Goal: Task Accomplishment & Management: Complete application form

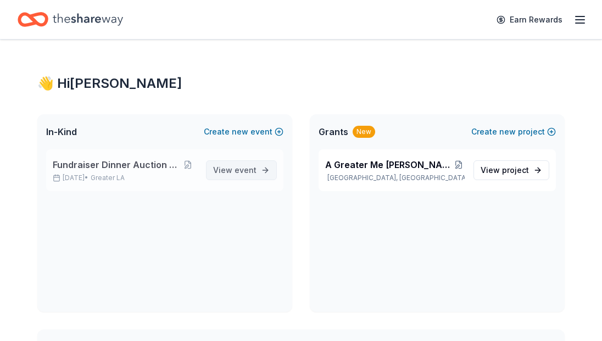
click at [230, 170] on span "View event" at bounding box center [234, 170] width 43 height 13
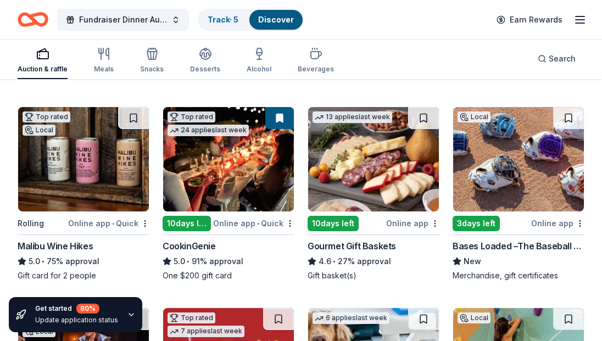
scroll to position [352, 0]
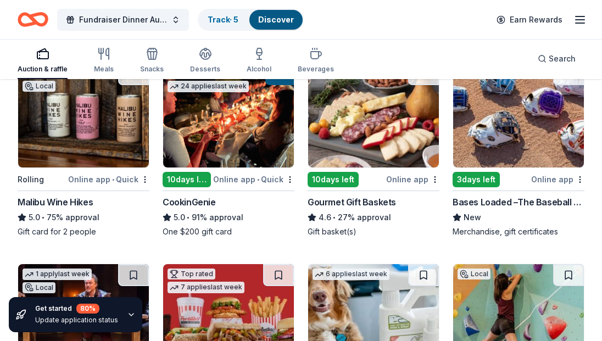
click at [119, 180] on div "Online app • Quick" at bounding box center [108, 180] width 81 height 14
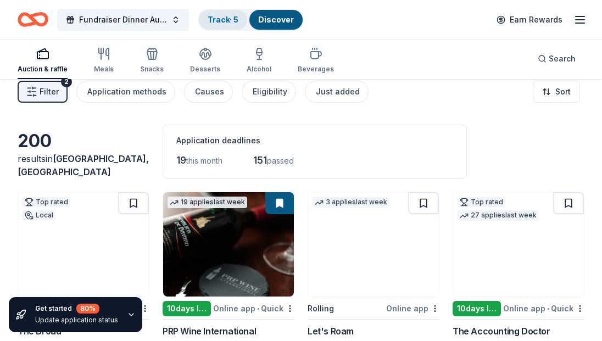
scroll to position [0, 0]
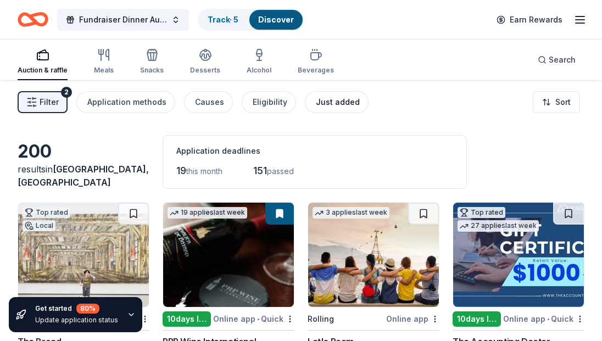
click at [321, 102] on div "Just added" at bounding box center [338, 102] width 44 height 13
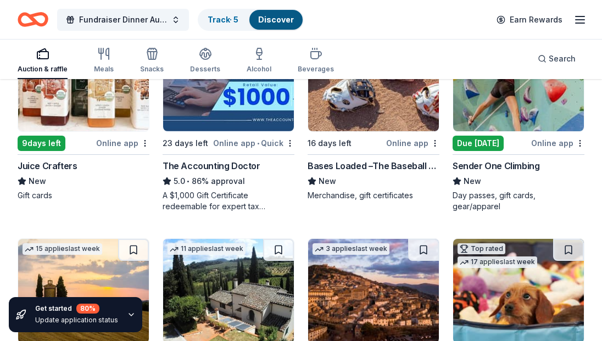
scroll to position [132, 0]
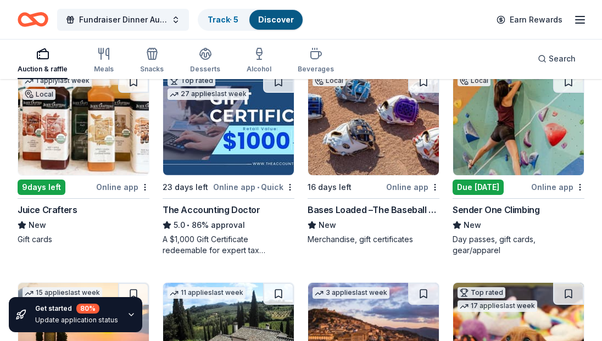
click at [497, 131] on img at bounding box center [518, 123] width 131 height 104
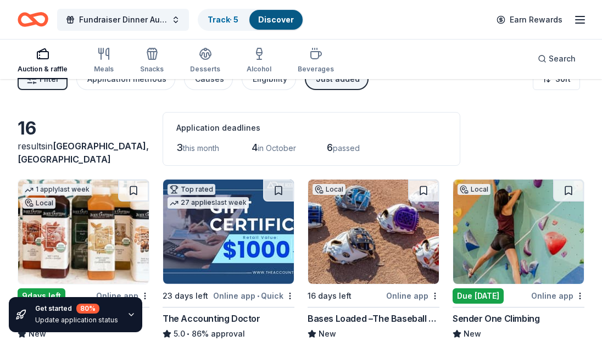
scroll to position [0, 0]
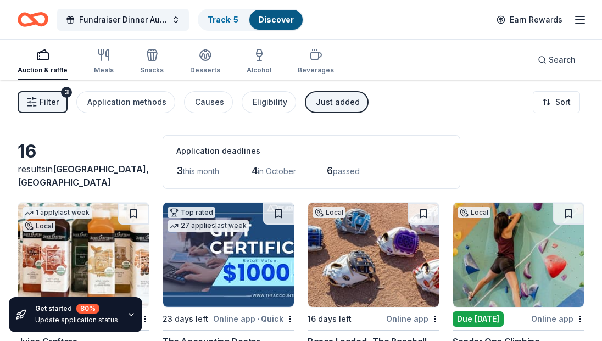
click at [329, 103] on div "Just added" at bounding box center [338, 102] width 44 height 13
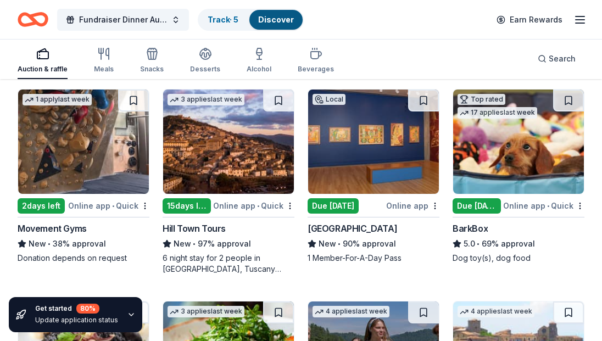
scroll to position [1147, 0]
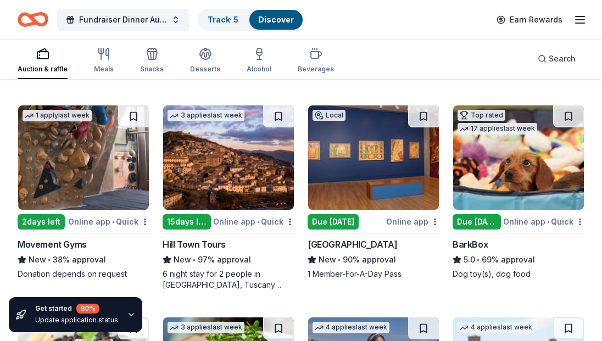
click at [63, 167] on img at bounding box center [83, 158] width 131 height 104
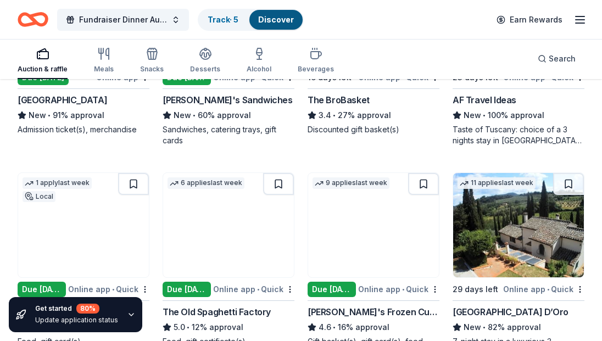
scroll to position [0, 0]
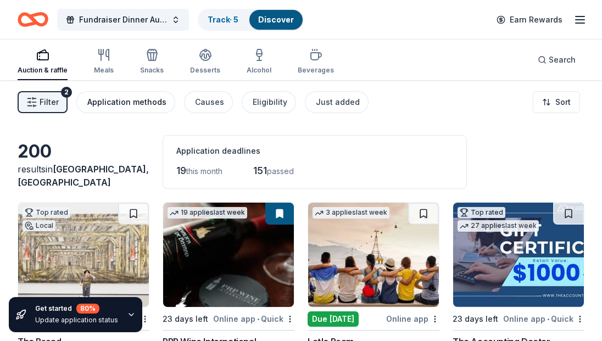
click at [140, 103] on div "Application methods" at bounding box center [126, 102] width 79 height 13
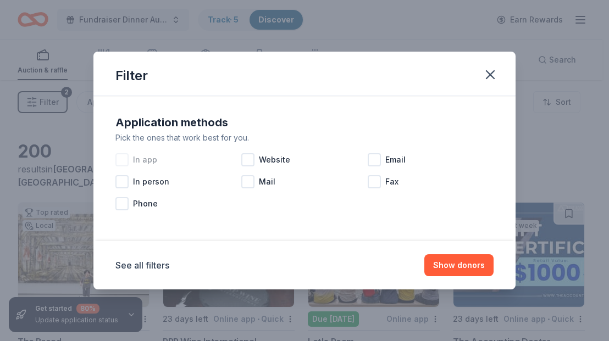
click at [145, 159] on span "In app" at bounding box center [145, 159] width 24 height 13
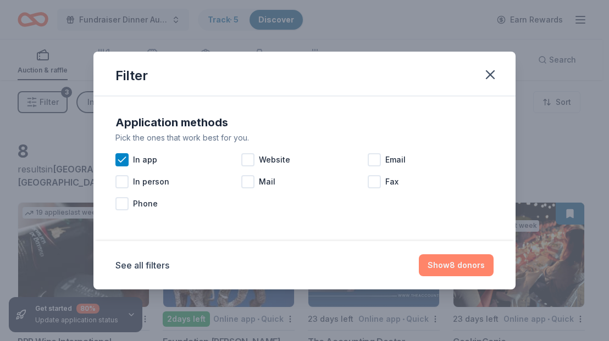
click at [462, 262] on button "Show 8 donors" at bounding box center [456, 265] width 75 height 22
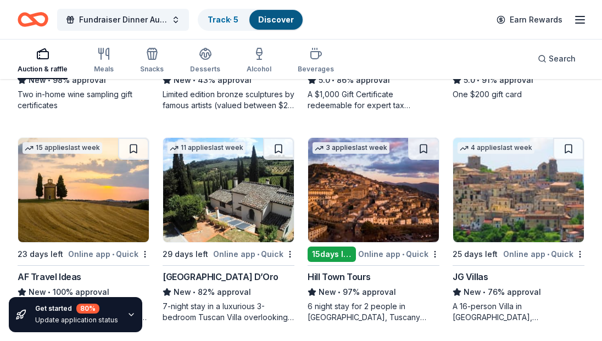
scroll to position [280, 0]
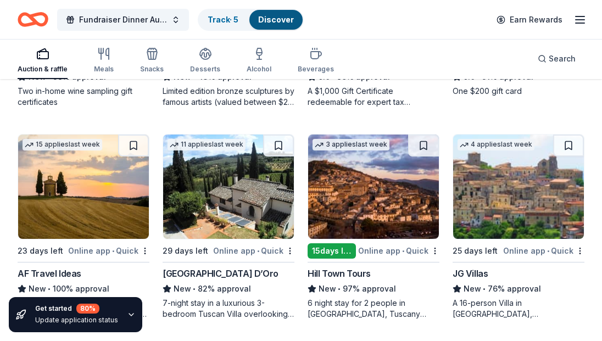
click at [128, 314] on icon "button" at bounding box center [131, 315] width 9 height 9
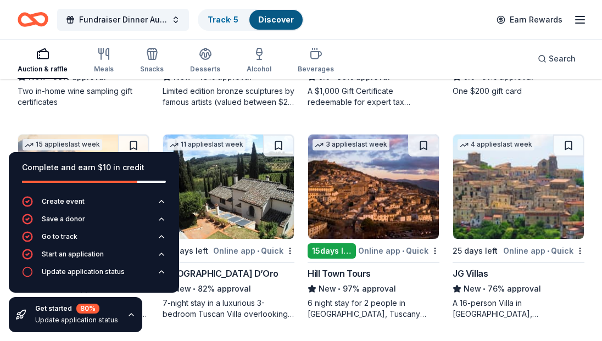
click at [167, 318] on div "Complete and earn $10 in credit Create event Save a donor Go to track Start an …" at bounding box center [94, 242] width 188 height 198
click at [154, 321] on div "Complete and earn $10 in credit Create event Save a donor Go to track Start an …" at bounding box center [94, 242] width 188 height 198
click at [129, 314] on icon "button" at bounding box center [131, 315] width 4 height 2
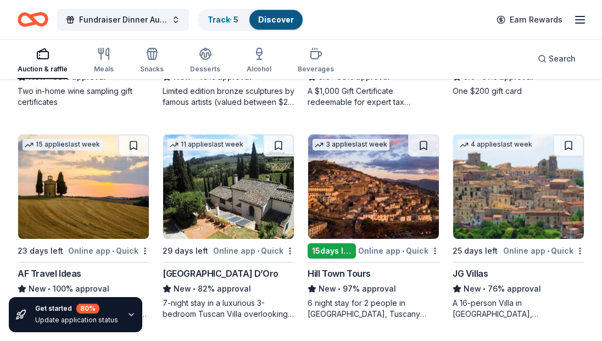
click at [41, 315] on div "Get started 80 % Update application status" at bounding box center [76, 315] width 83 height 22
click at [95, 227] on img at bounding box center [83, 187] width 131 height 104
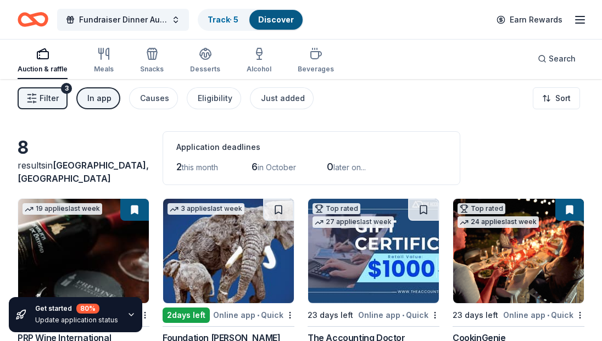
scroll to position [0, 0]
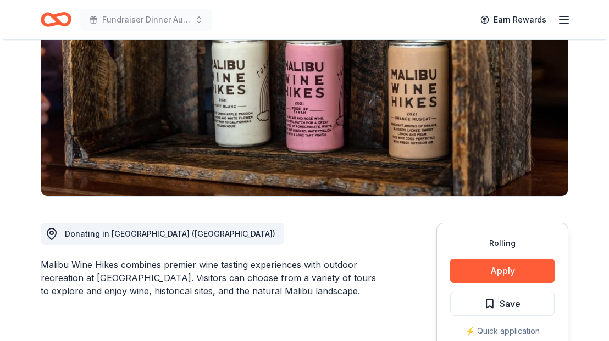
scroll to position [264, 0]
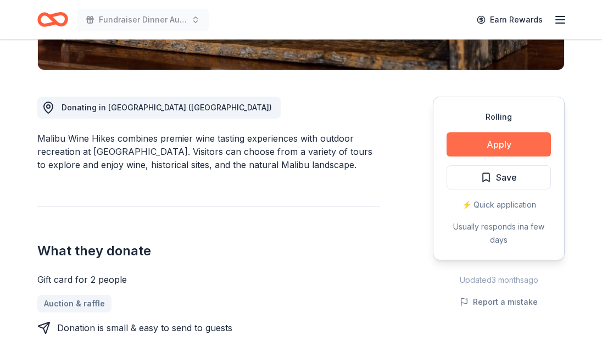
click at [486, 150] on button "Apply" at bounding box center [499, 144] width 104 height 24
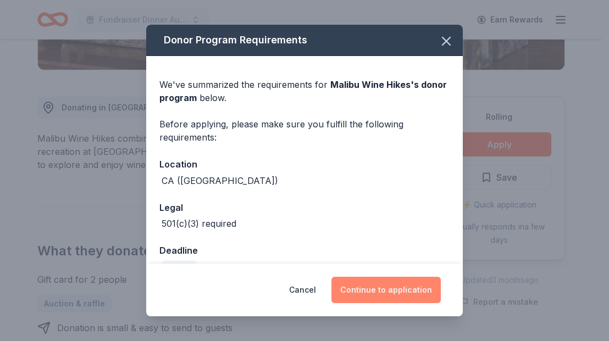
click at [387, 288] on button "Continue to application" at bounding box center [385, 290] width 109 height 26
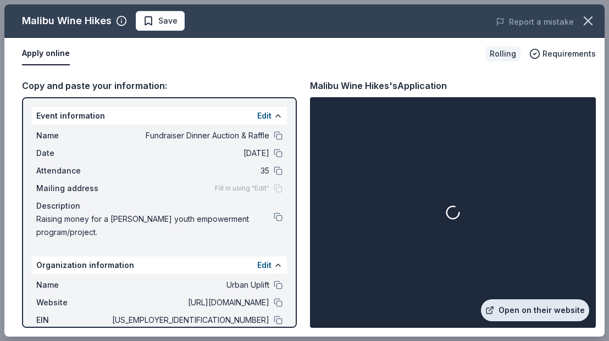
click at [544, 309] on link "Open on their website" at bounding box center [535, 311] width 108 height 22
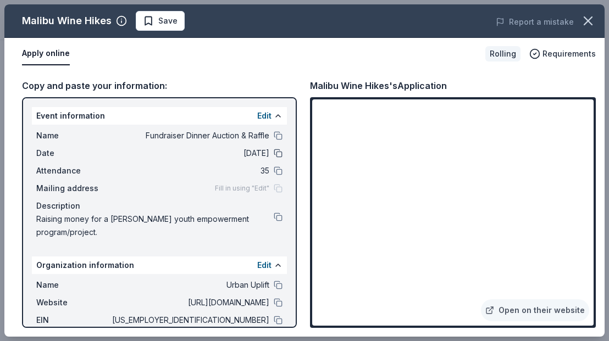
click at [274, 153] on button at bounding box center [278, 153] width 9 height 9
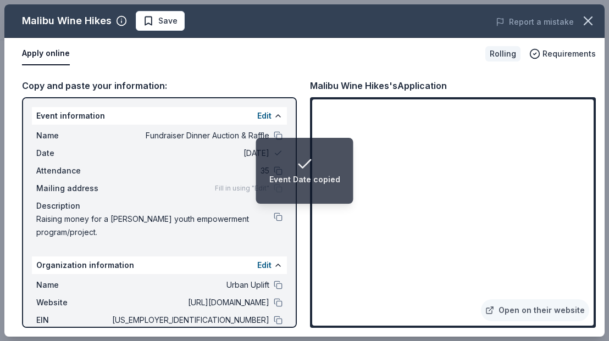
click at [234, 151] on span "09/28/25" at bounding box center [189, 153] width 159 height 13
click at [257, 113] on button "Edit" at bounding box center [264, 115] width 14 height 13
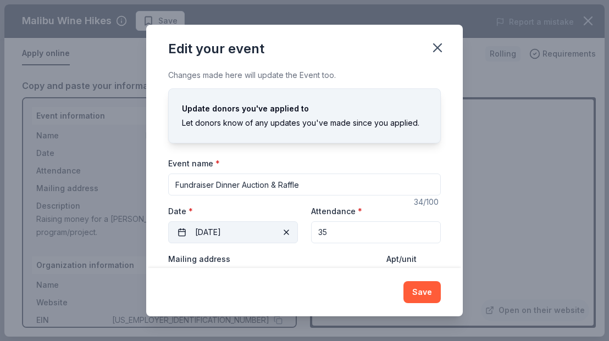
click at [266, 232] on button "09/28/2025" at bounding box center [233, 233] width 130 height 22
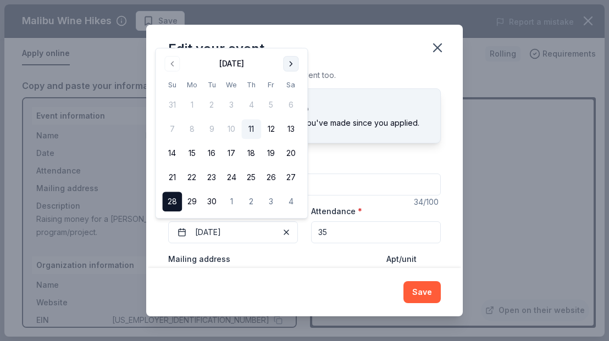
click at [290, 64] on button "Go to next month" at bounding box center [290, 63] width 15 height 15
click at [289, 130] on button "11" at bounding box center [291, 129] width 20 height 20
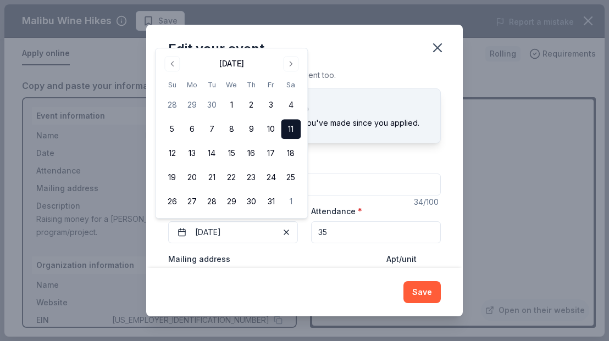
click at [324, 171] on div "Event name * Fundraiser Dinner Auction & Raffle" at bounding box center [304, 176] width 273 height 39
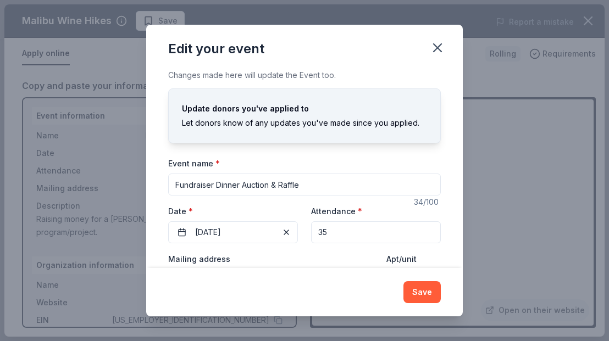
click at [363, 230] on input "35" at bounding box center [376, 233] width 130 height 22
drag, startPoint x: 363, startPoint y: 230, endPoint x: 305, endPoint y: 221, distance: 58.4
click at [305, 221] on div "Event website Attendance * 35 Date * 10/11/2025" at bounding box center [304, 223] width 273 height 39
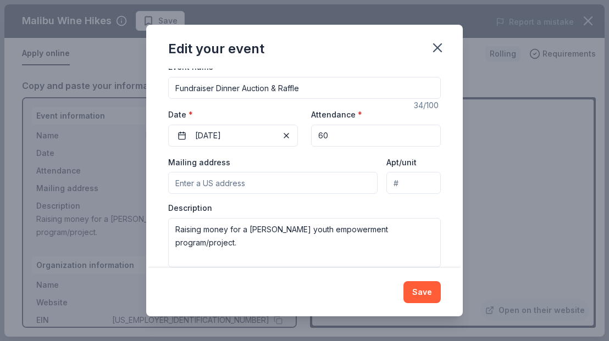
scroll to position [113, 0]
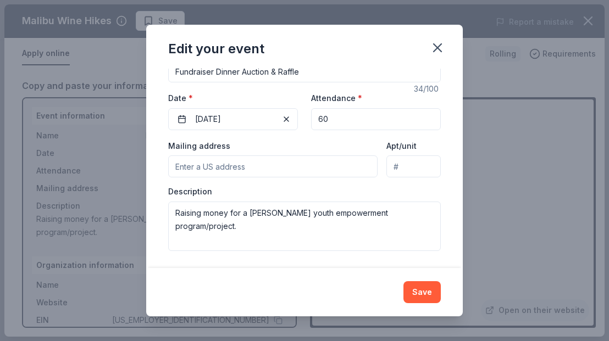
type input "60"
click at [285, 168] on input "Mailing address" at bounding box center [272, 167] width 209 height 22
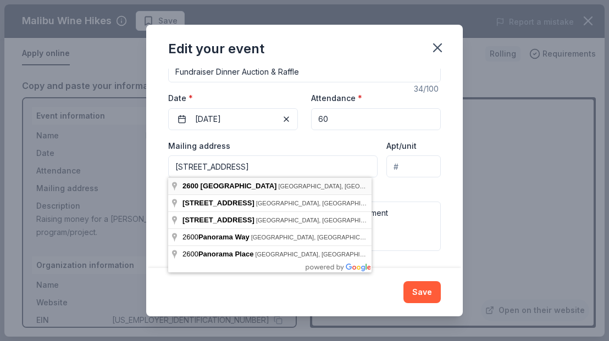
type input "2600 East Panorama Drive, Signal Hill, CA, 90755"
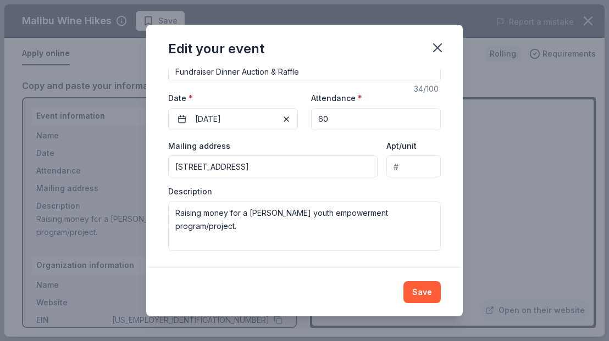
click at [403, 170] on input "Apt/unit" at bounding box center [413, 167] width 54 height 22
type input "302"
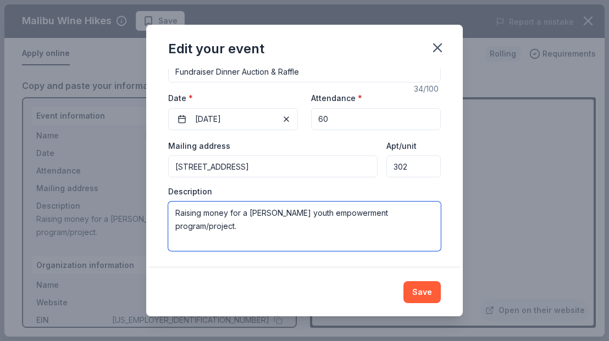
click at [196, 226] on textarea "Raising money for a foster youth empowerment program/project." at bounding box center [304, 226] width 273 height 49
drag, startPoint x: 412, startPoint y: 211, endPoint x: 117, endPoint y: 201, distance: 295.9
click at [117, 201] on div "Edit your event Changes made here will update the Event too. Update donors you'…" at bounding box center [304, 170] width 609 height 341
paste textarea "We are currently organizing a fundraiser raffle and silent auction to support o…"
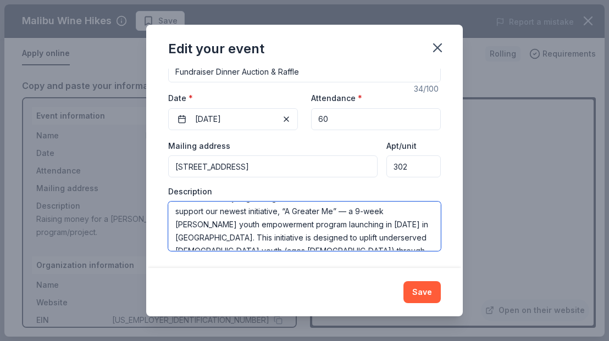
scroll to position [0, 0]
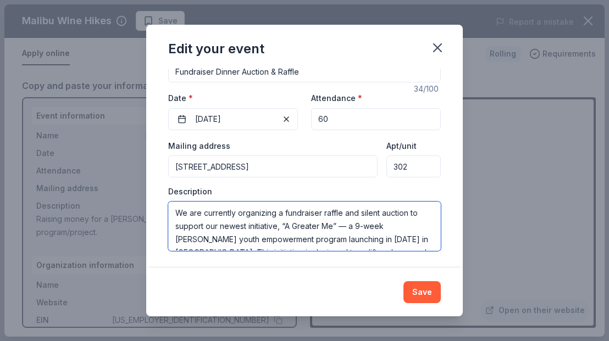
click at [276, 226] on textarea "We are currently organizing a fundraiser raffle and silent auction to support o…" at bounding box center [304, 226] width 273 height 49
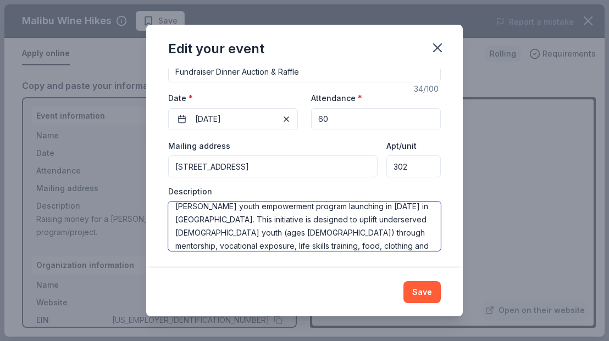
scroll to position [53, 0]
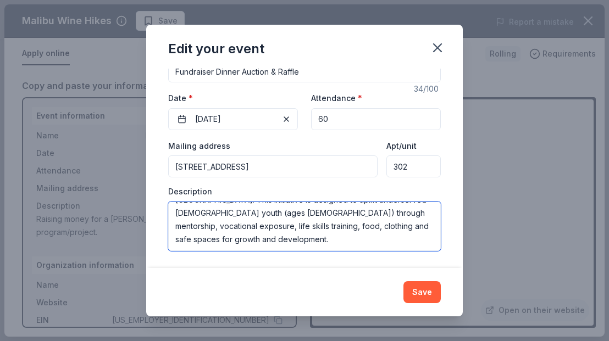
click at [373, 228] on textarea "We are currently organizing a fundraiser raffle and silent auction to support o…" at bounding box center [304, 226] width 273 height 49
type textarea "We are currently organizing a fundraiser raffle and silent auction to support o…"
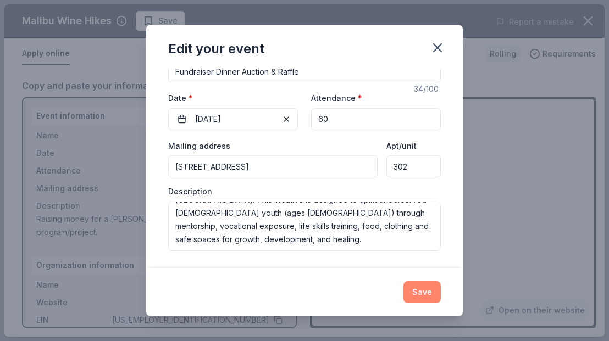
click at [423, 294] on button "Save" at bounding box center [421, 292] width 37 height 22
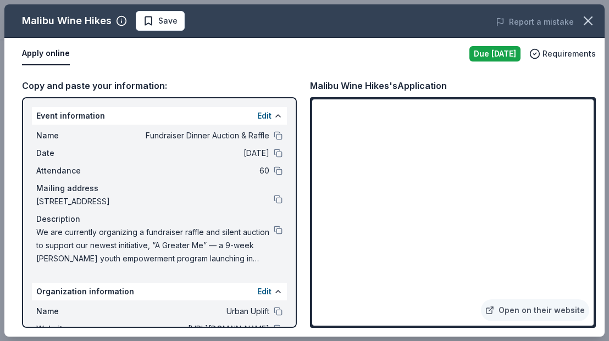
scroll to position [97, 0]
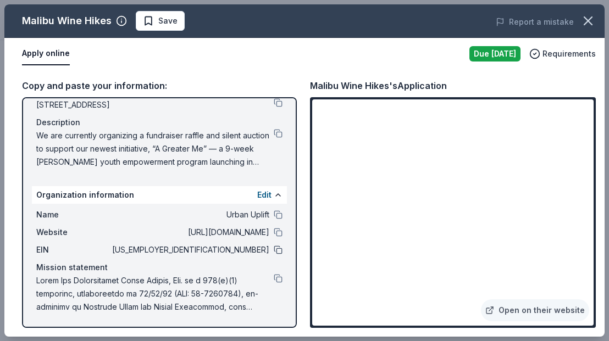
click at [274, 249] on button at bounding box center [278, 250] width 9 height 9
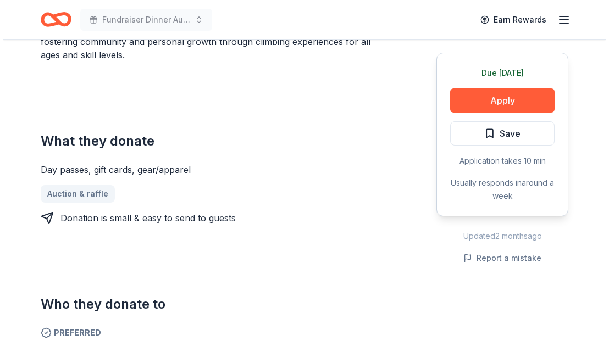
scroll to position [308, 0]
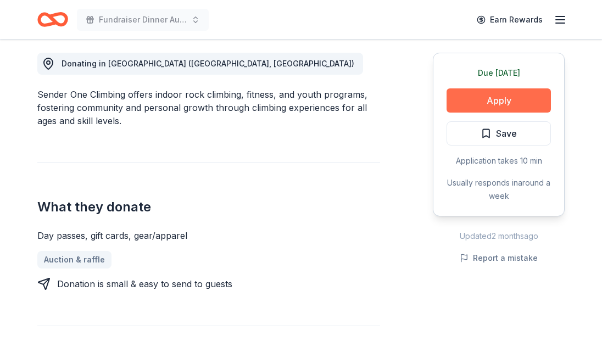
click at [482, 96] on button "Apply" at bounding box center [499, 100] width 104 height 24
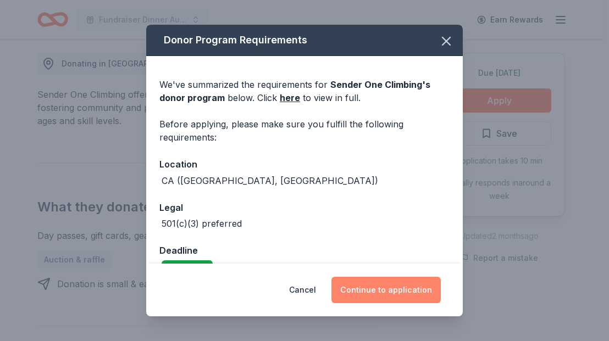
click at [387, 281] on button "Continue to application" at bounding box center [385, 290] width 109 height 26
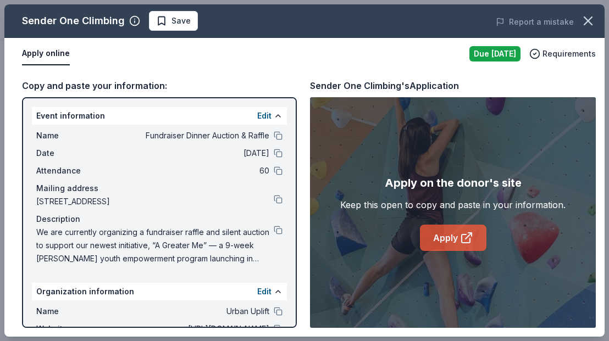
click at [439, 227] on link "Apply" at bounding box center [453, 238] width 67 height 26
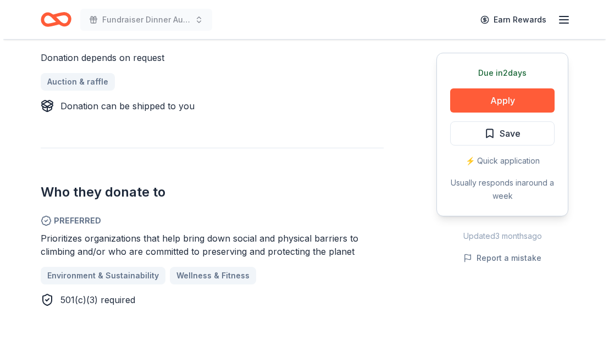
scroll to position [484, 0]
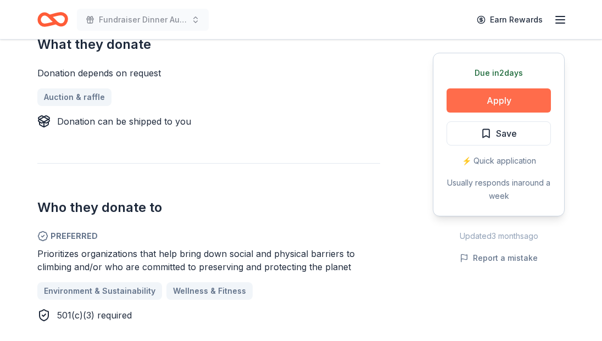
click at [508, 98] on button "Apply" at bounding box center [499, 100] width 104 height 24
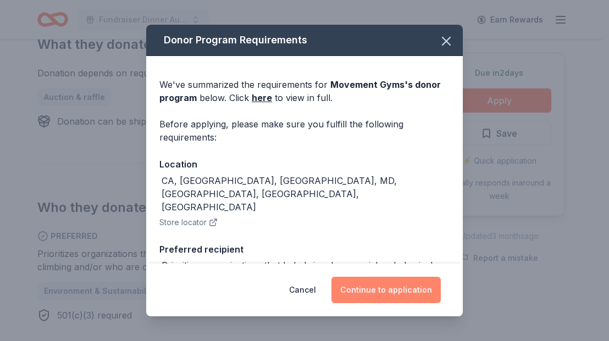
click at [368, 290] on button "Continue to application" at bounding box center [385, 290] width 109 height 26
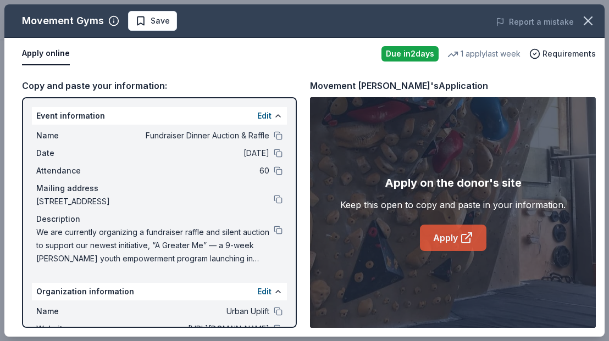
click at [439, 241] on link "Apply" at bounding box center [453, 238] width 67 height 26
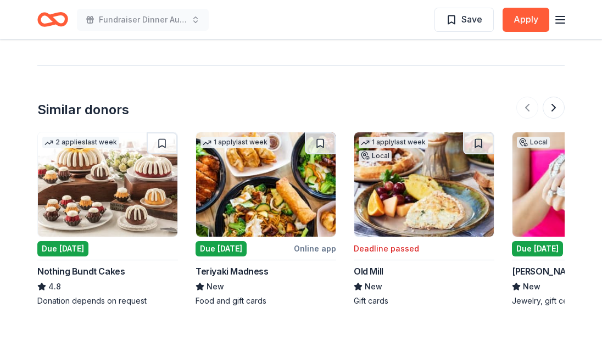
scroll to position [1214, 0]
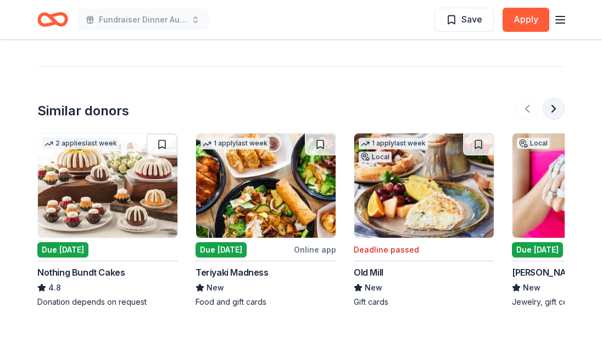
click at [552, 98] on button at bounding box center [554, 109] width 22 height 22
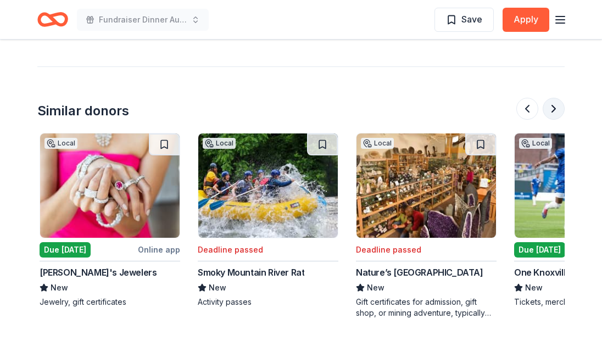
scroll to position [0, 475]
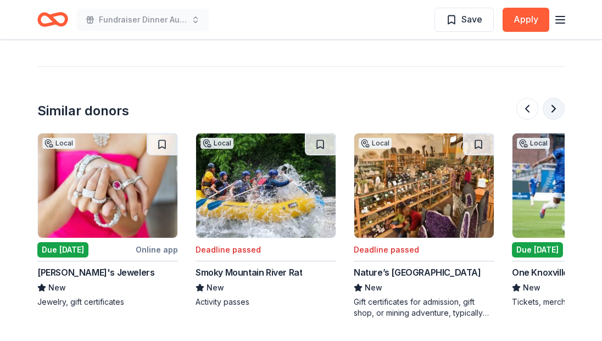
click at [552, 98] on button at bounding box center [554, 109] width 22 height 22
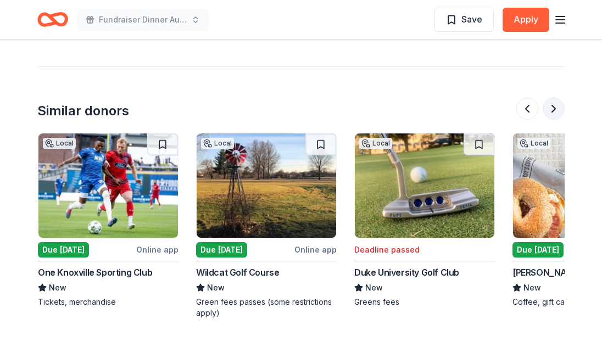
scroll to position [0, 950]
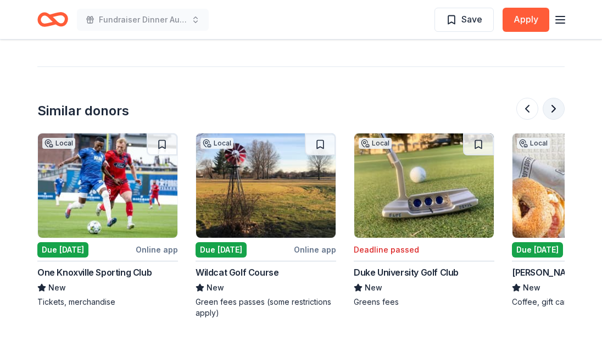
click at [552, 98] on button at bounding box center [554, 109] width 22 height 22
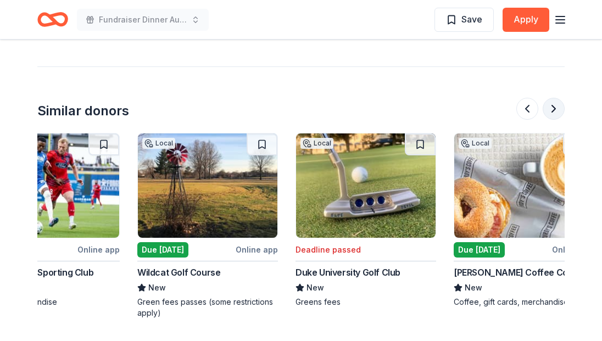
scroll to position [0, 1038]
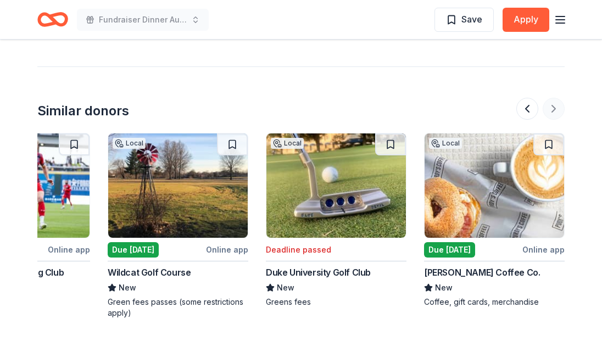
click at [552, 98] on div at bounding box center [541, 109] width 48 height 22
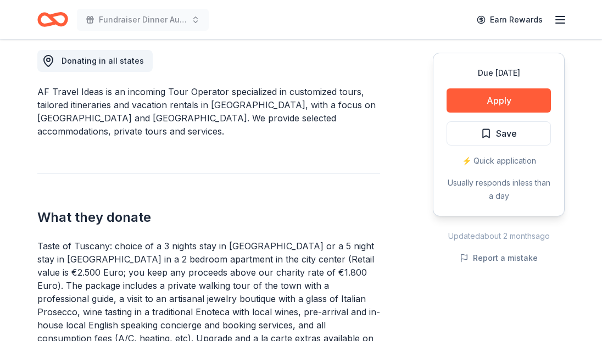
scroll to position [341, 0]
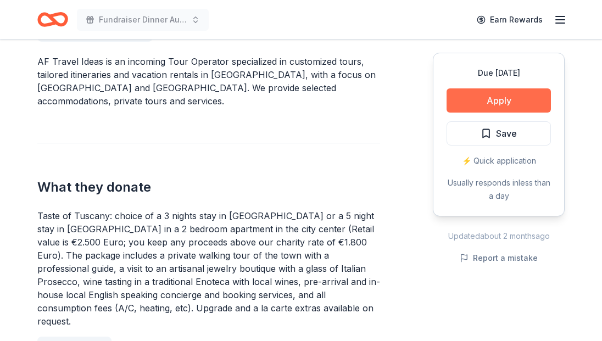
click at [508, 95] on button "Apply" at bounding box center [499, 100] width 104 height 24
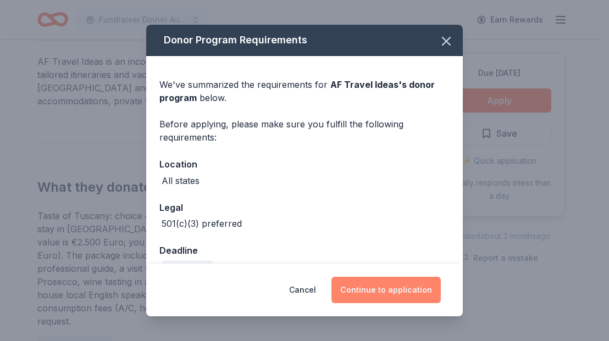
click at [383, 283] on button "Continue to application" at bounding box center [385, 290] width 109 height 26
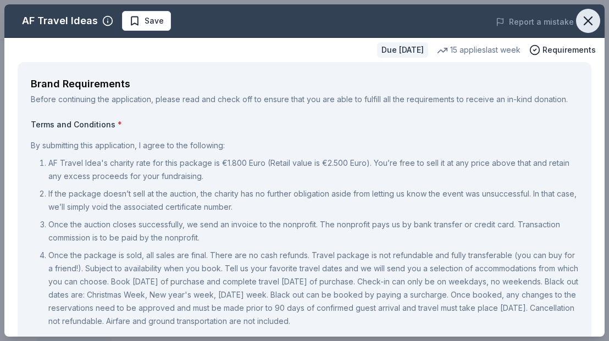
click at [583, 23] on icon "button" at bounding box center [587, 20] width 15 height 15
